Goal: Task Accomplishment & Management: Complete application form

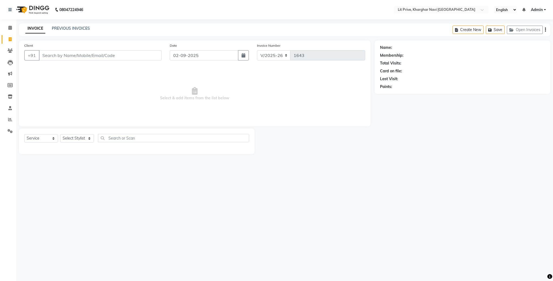
select select "5625"
select select "service"
click at [88, 139] on select "Select Stylist [PERSON_NAME] [PERSON_NAME] [PERSON_NAME] [PERSON_NAME] [PERSON_…" at bounding box center [77, 138] width 34 height 8
select select "38244"
click at [60, 134] on select "Select Stylist [PERSON_NAME] [PERSON_NAME] [PERSON_NAME] [PERSON_NAME] [PERSON_…" at bounding box center [77, 138] width 34 height 8
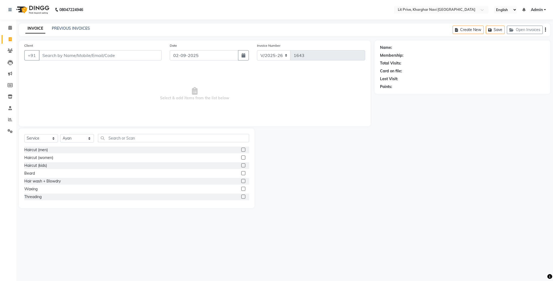
click at [241, 156] on label at bounding box center [243, 157] width 4 height 4
click at [241, 156] on input "checkbox" at bounding box center [243, 158] width 4 height 4
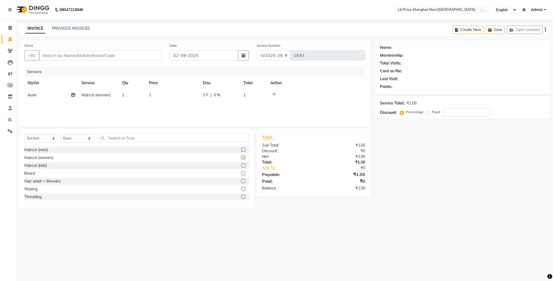
checkbox input "false"
click at [162, 93] on td "1" at bounding box center [173, 95] width 54 height 12
select select "38244"
click at [198, 93] on input "1" at bounding box center [197, 96] width 47 height 8
type input "700"
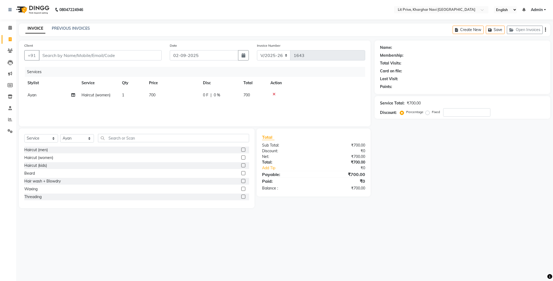
click at [496, 165] on div "Name: Membership: Total Visits: Card on file: Last Visit: Points: Service Total…" at bounding box center [464, 123] width 180 height 167
click at [89, 139] on select "Select Stylist [PERSON_NAME] [PERSON_NAME] [PERSON_NAME] [PERSON_NAME] [PERSON_…" at bounding box center [77, 138] width 34 height 8
select select "65621"
click at [60, 134] on select "Select Stylist [PERSON_NAME] [PERSON_NAME] [PERSON_NAME] [PERSON_NAME] [PERSON_…" at bounding box center [77, 138] width 34 height 8
click at [241, 150] on label at bounding box center [243, 150] width 4 height 4
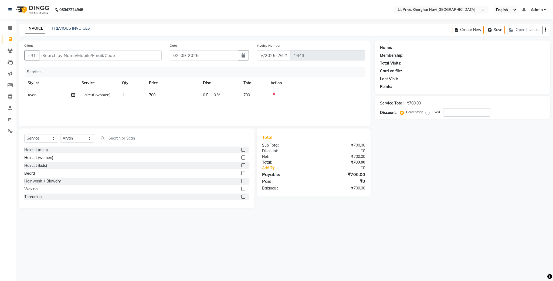
click at [241, 150] on input "checkbox" at bounding box center [243, 150] width 4 height 4
checkbox input "false"
click at [160, 106] on td "1" at bounding box center [173, 107] width 54 height 12
select select "65621"
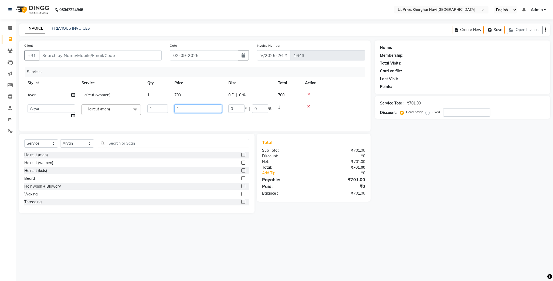
click at [189, 109] on input "1" at bounding box center [197, 108] width 47 height 8
type input "7"
type input "200"
click at [426, 167] on div "Name: Membership: Total Visits: Card on file: Last Visit: Points: Service Total…" at bounding box center [464, 126] width 180 height 173
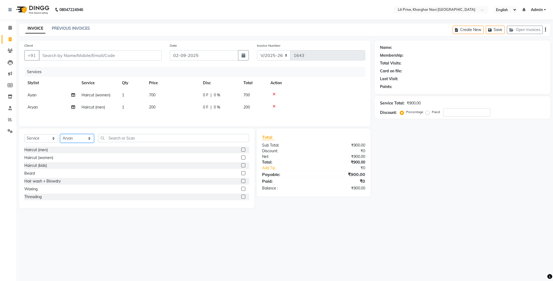
click at [91, 141] on select "Select Stylist [PERSON_NAME] [PERSON_NAME] [PERSON_NAME] [PERSON_NAME] [PERSON_…" at bounding box center [77, 138] width 34 height 8
select select "88462"
click at [60, 137] on select "Select Stylist [PERSON_NAME] [PERSON_NAME] [PERSON_NAME] [PERSON_NAME] [PERSON_…" at bounding box center [77, 138] width 34 height 8
click at [241, 175] on label at bounding box center [243, 173] width 4 height 4
click at [241, 175] on input "checkbox" at bounding box center [243, 174] width 4 height 4
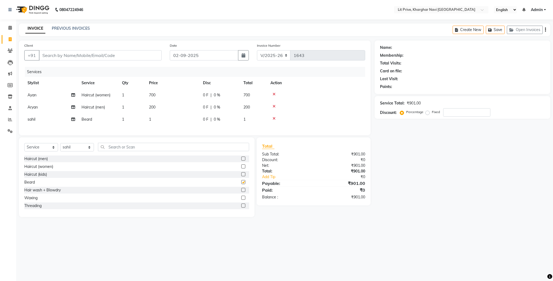
checkbox input "false"
click at [156, 118] on td "1" at bounding box center [173, 119] width 54 height 12
select select "88462"
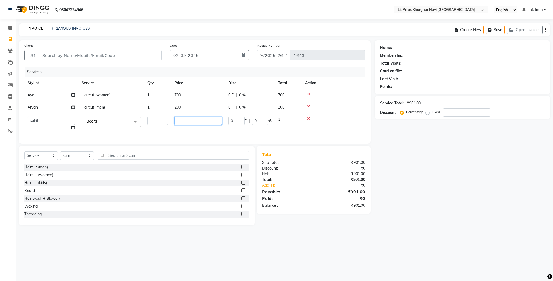
click at [179, 119] on input "1" at bounding box center [197, 120] width 47 height 8
type input "100"
click at [528, 206] on div "Name: Membership: Total Visits: Card on file: Last Visit: Points: Service Total…" at bounding box center [464, 132] width 180 height 185
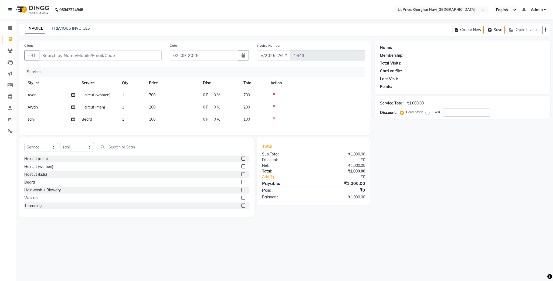
click at [151, 118] on span "100" at bounding box center [152, 119] width 6 height 5
select select "88462"
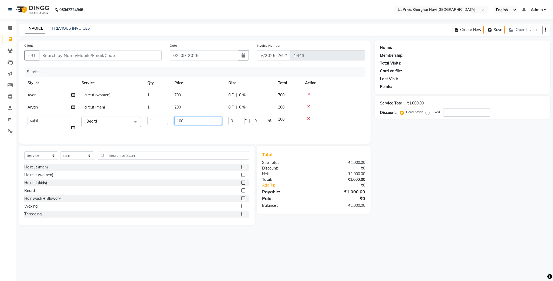
click at [179, 121] on input "100" at bounding box center [197, 120] width 47 height 8
type input "200"
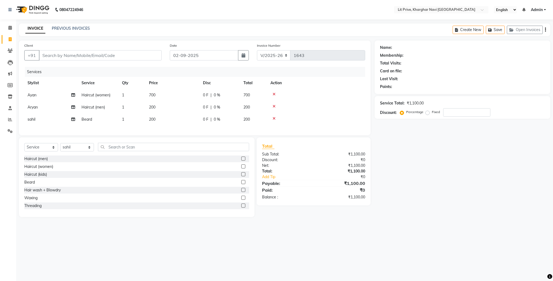
click at [427, 233] on div "08047224946 Select Location × Lit Prive, Kharghar Navi [GEOGRAPHIC_DATA] Englis…" at bounding box center [276, 140] width 553 height 281
